Goal: Information Seeking & Learning: Understand process/instructions

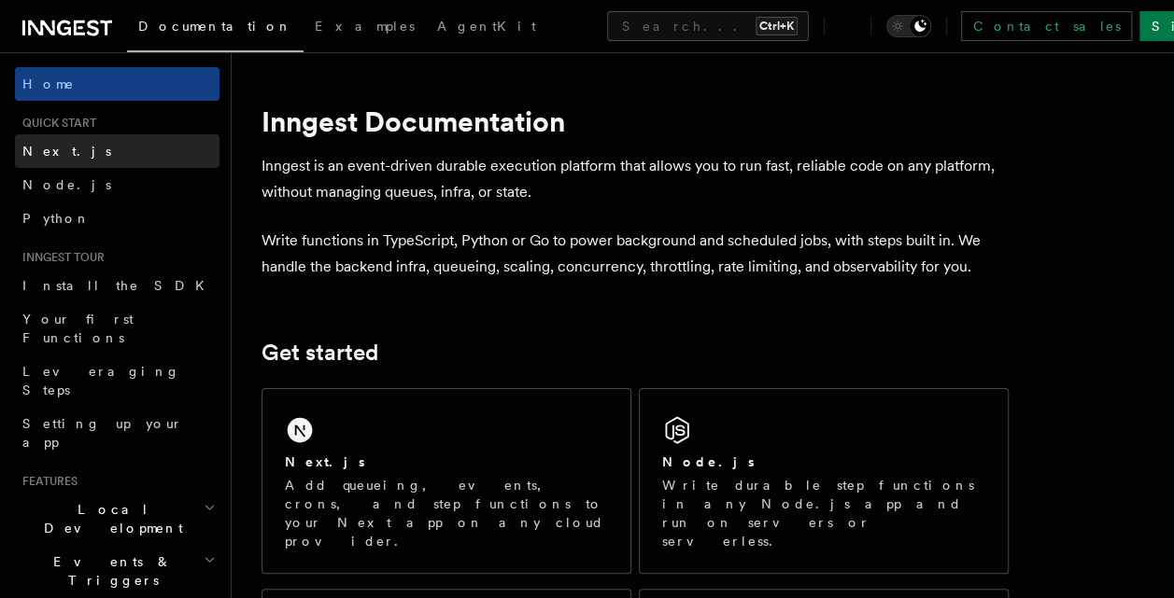
click at [90, 159] on link "Next.js" at bounding box center [117, 151] width 204 height 34
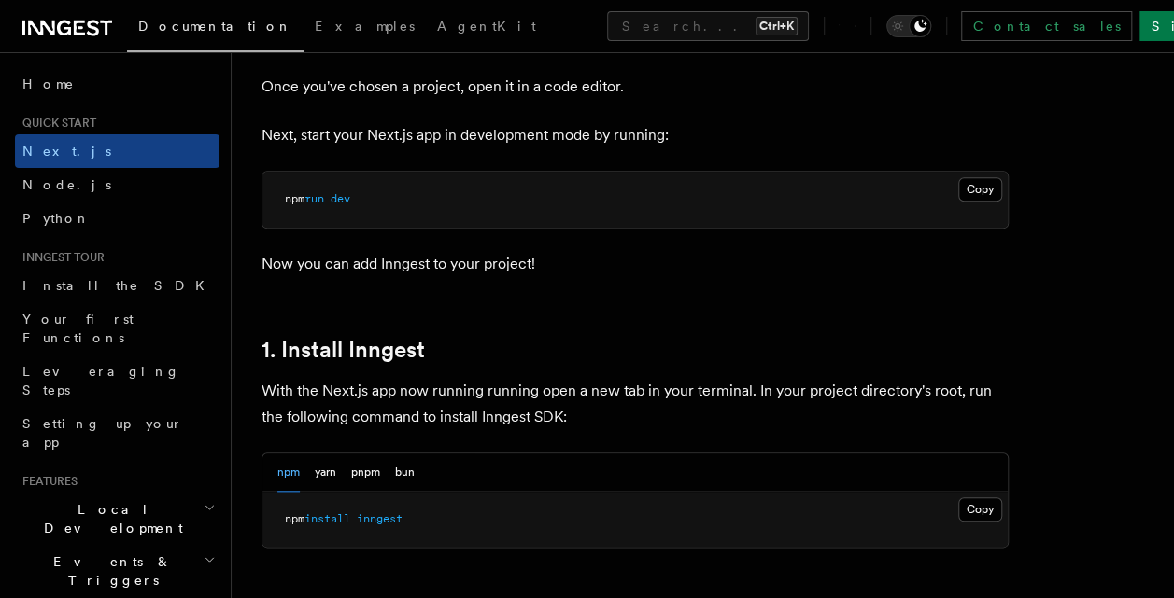
scroll to position [840, 0]
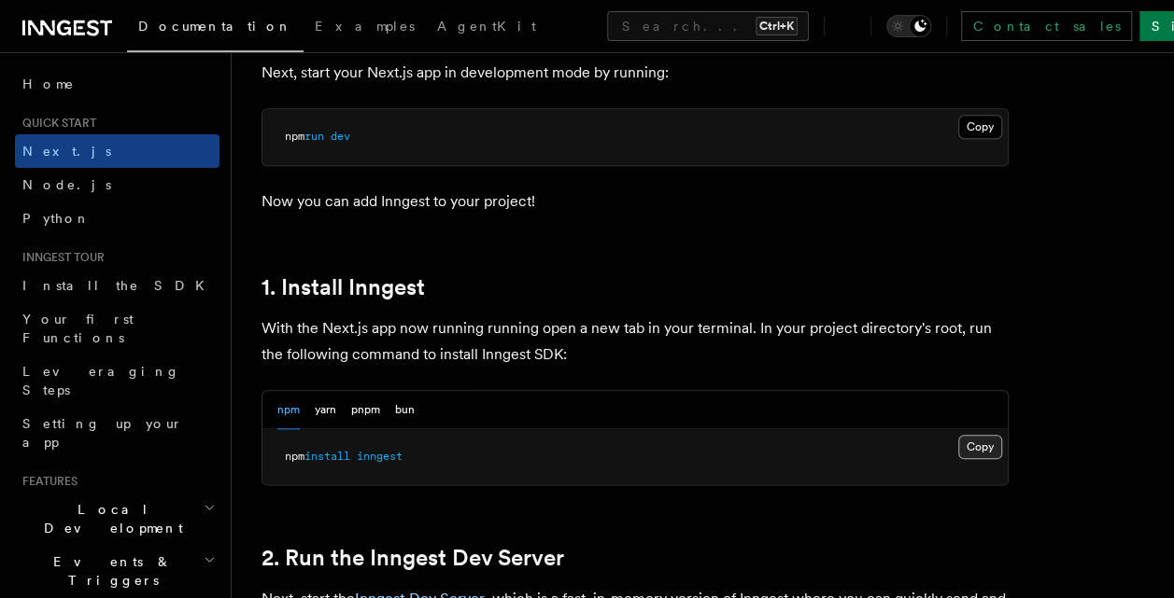
click at [995, 444] on button "Copy Copied" at bounding box center [980, 447] width 44 height 24
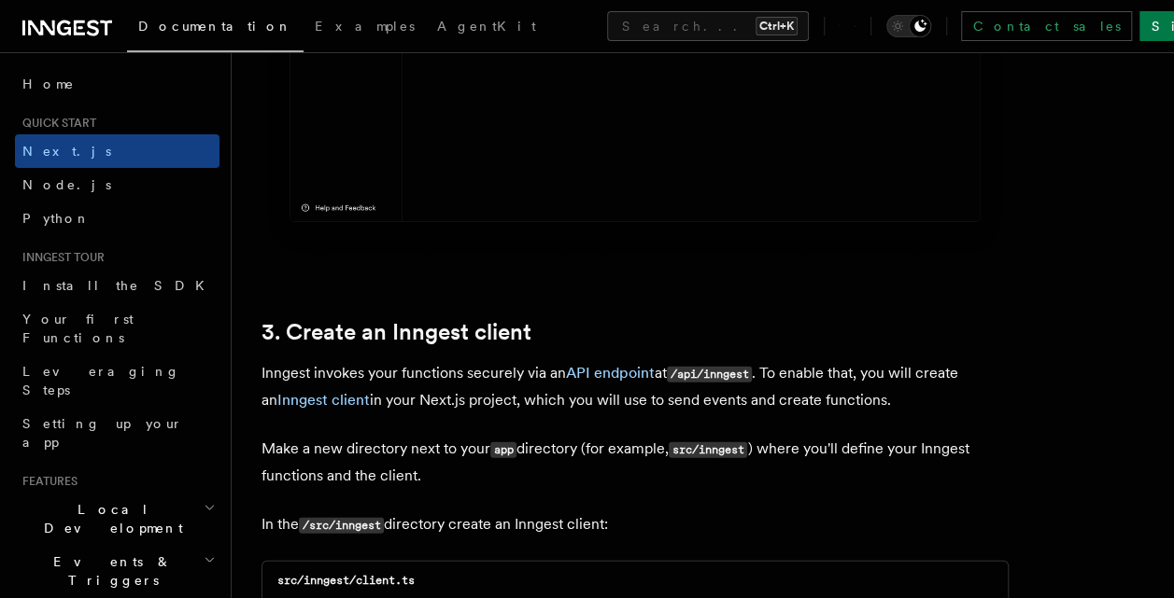
scroll to position [2116, 0]
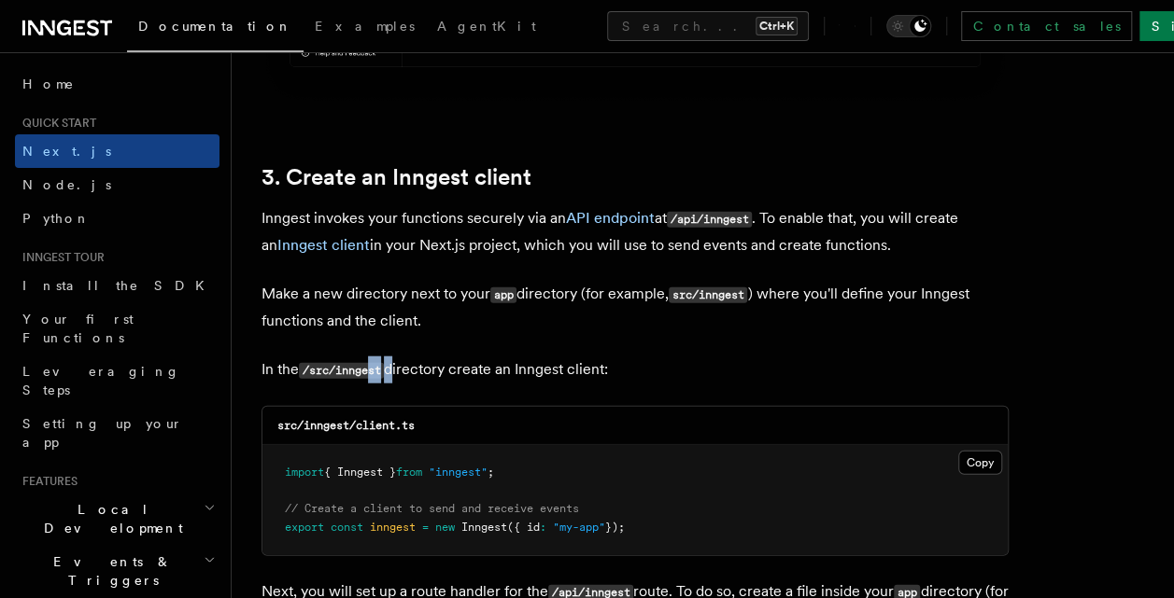
drag, startPoint x: 392, startPoint y: 367, endPoint x: 372, endPoint y: 361, distance: 21.3
click at [372, 361] on p "In the /src/inngest directory create an Inngest client:" at bounding box center [634, 370] width 747 height 27
click at [697, 359] on p "In the /src/inngest directory create an Inngest client:" at bounding box center [634, 370] width 747 height 27
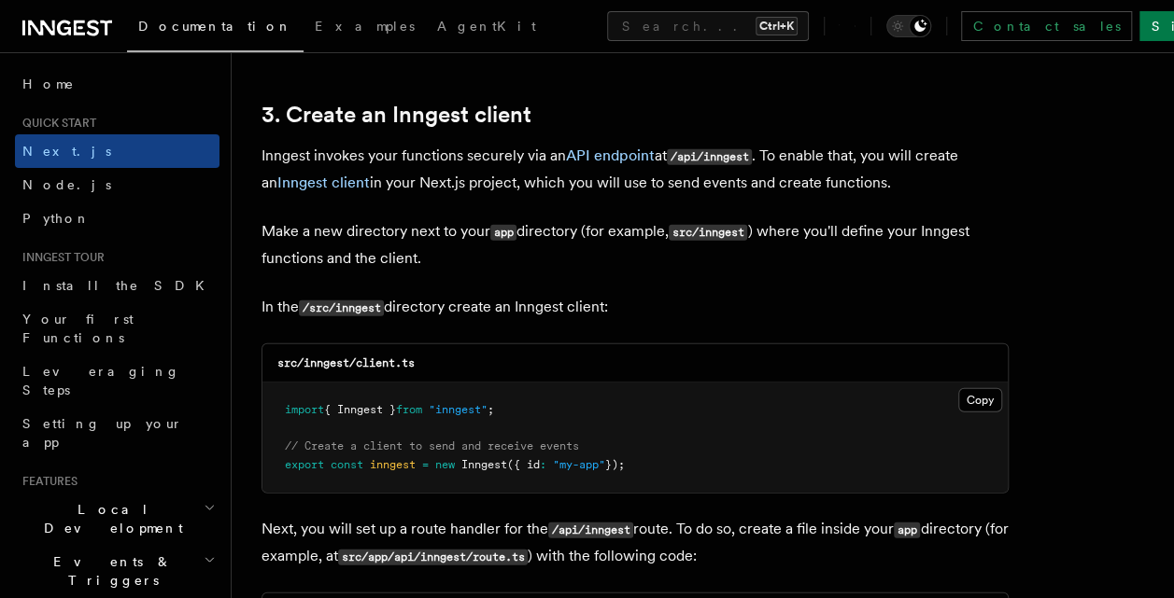
scroll to position [2241, 0]
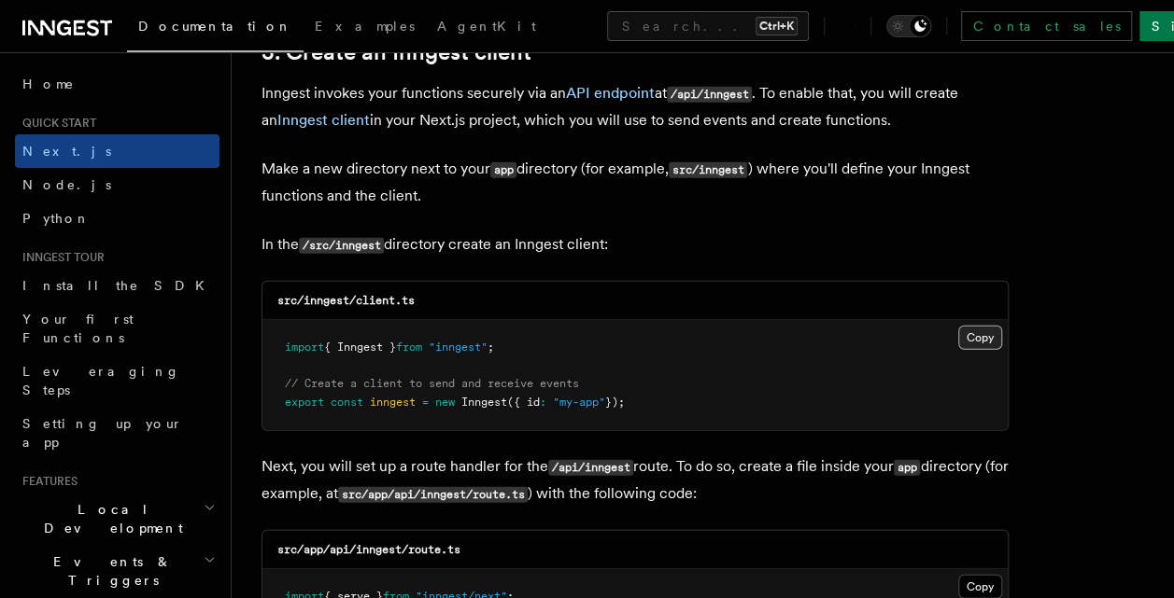
click at [973, 345] on button "Copy Copied" at bounding box center [980, 338] width 44 height 24
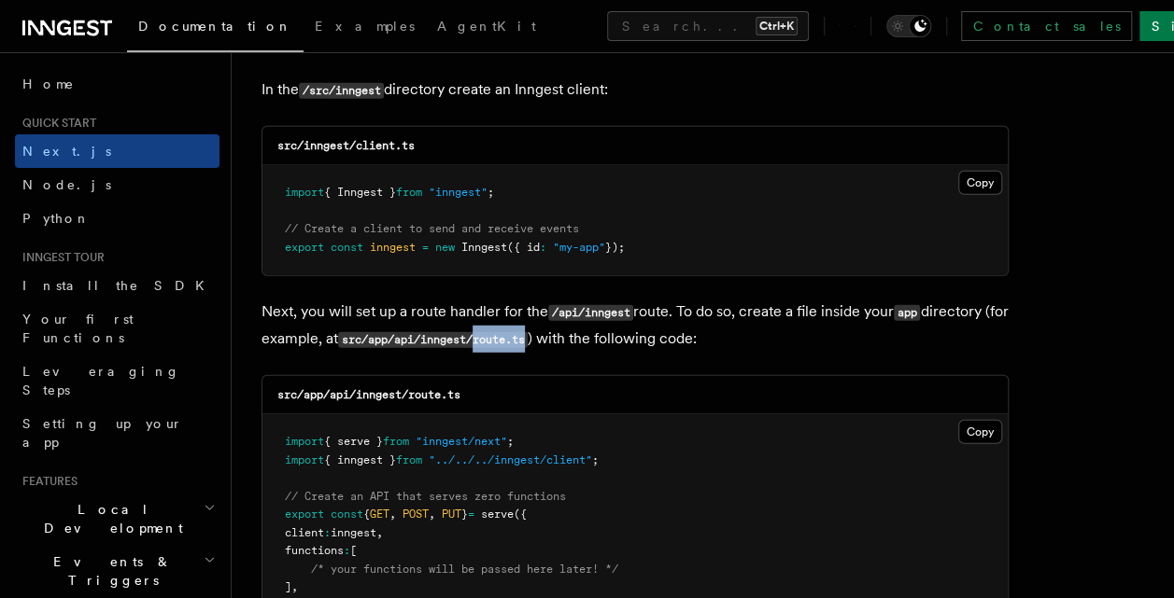
drag, startPoint x: 507, startPoint y: 338, endPoint x: 561, endPoint y: 337, distance: 54.2
click at [528, 337] on code "src/app/api/inngest/route.ts" at bounding box center [433, 340] width 190 height 16
copy code "route.ts"
click at [973, 427] on button "Copy Copied" at bounding box center [980, 432] width 44 height 24
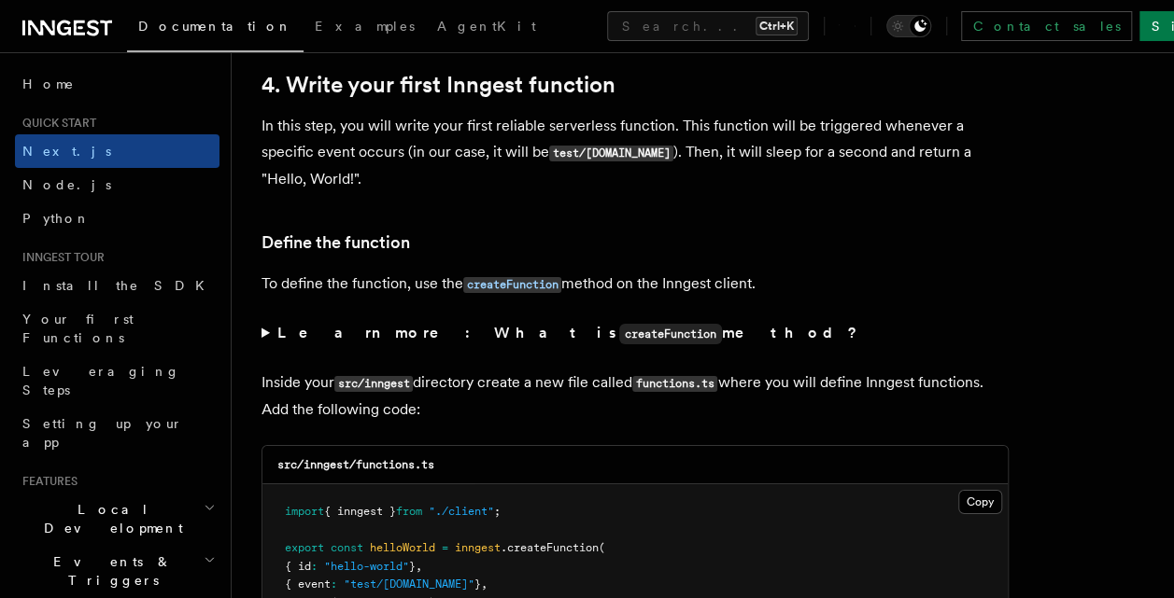
scroll to position [3112, 0]
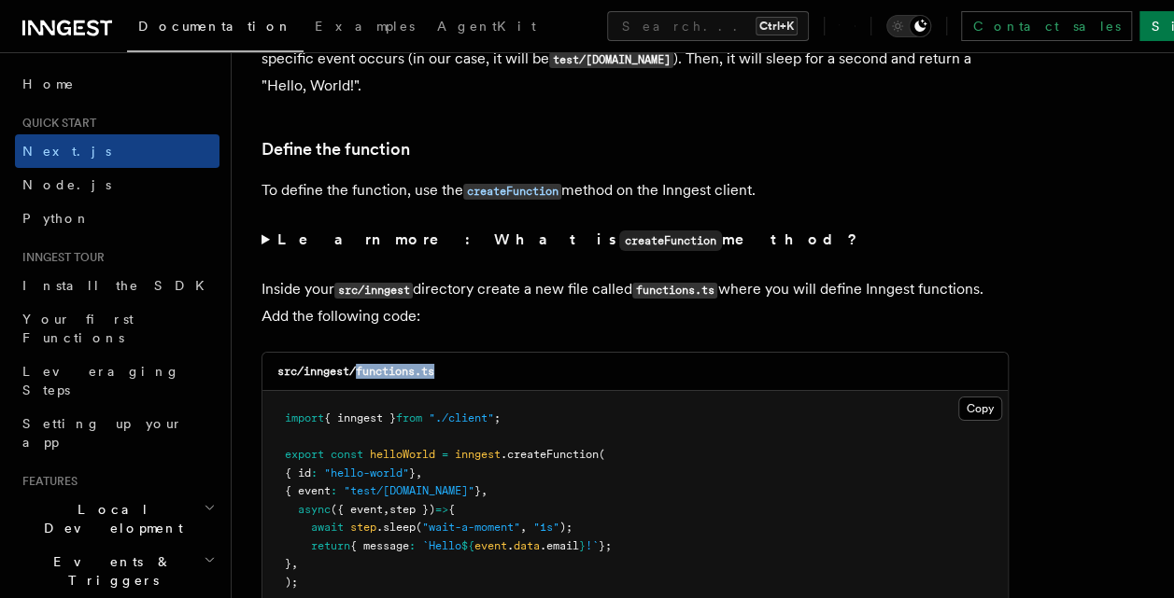
drag, startPoint x: 456, startPoint y: 373, endPoint x: 359, endPoint y: 344, distance: 101.6
copy code "functions.ts"
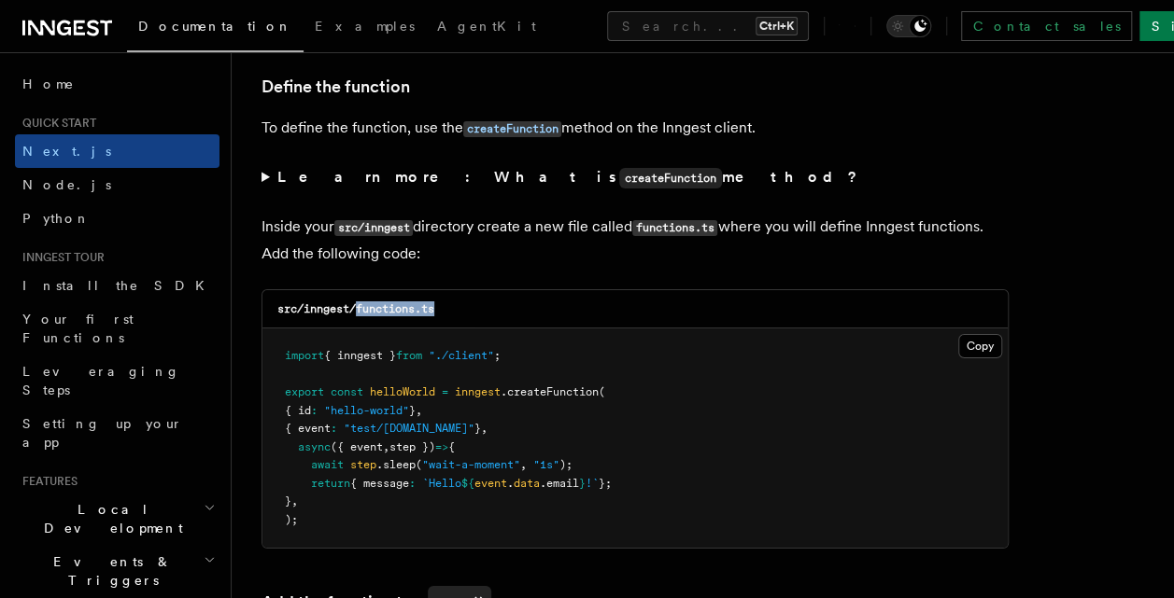
scroll to position [3205, 0]
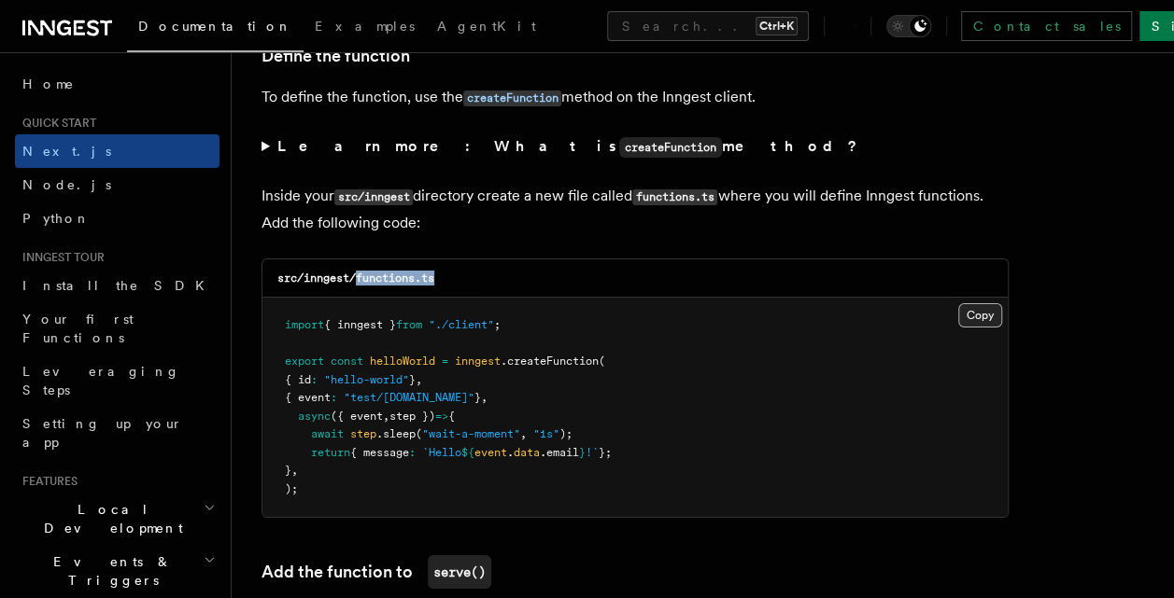
click at [988, 317] on button "Copy Copied" at bounding box center [980, 315] width 44 height 24
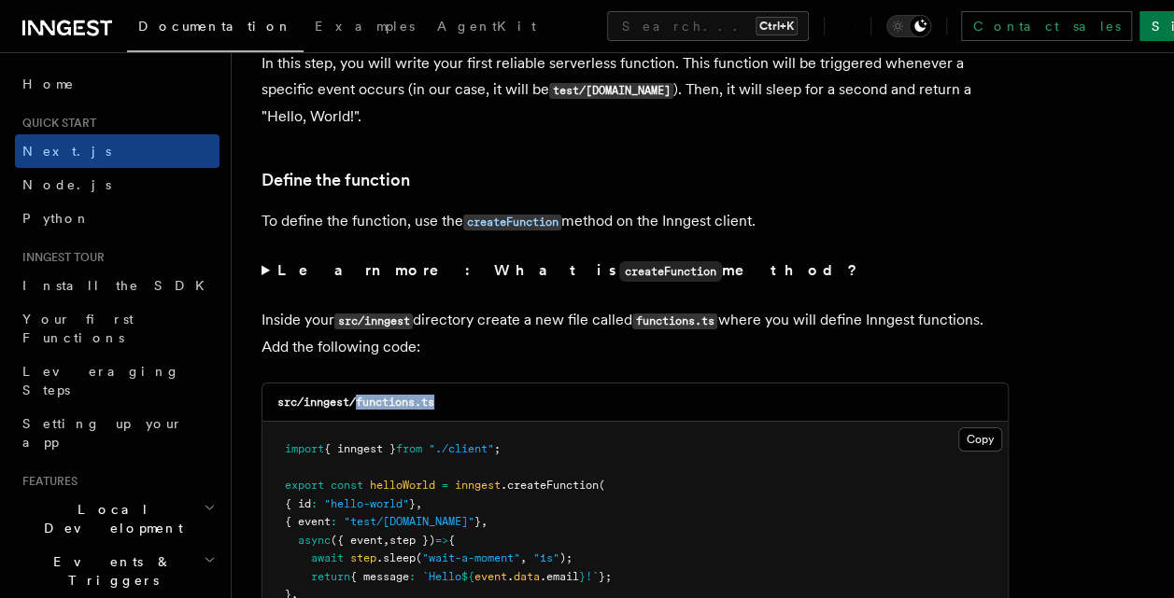
scroll to position [3112, 0]
